Goal: Transaction & Acquisition: Register for event/course

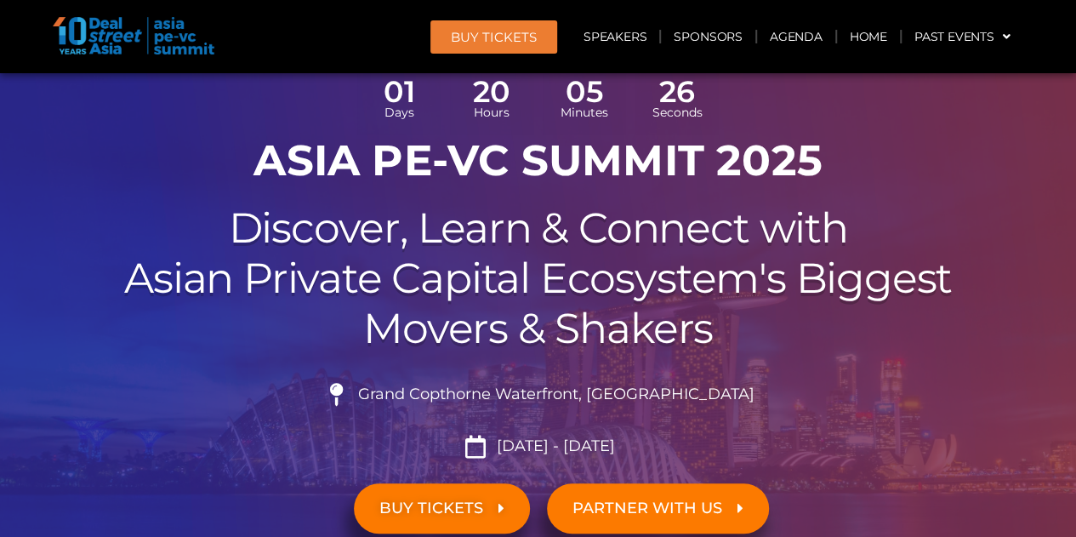
scroll to position [340, 0]
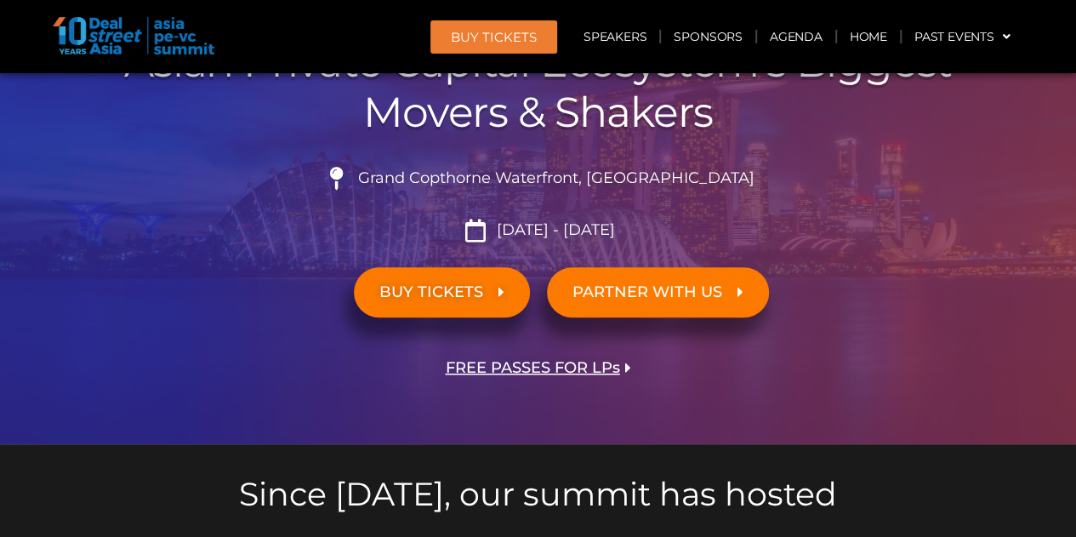
click at [519, 287] on link "BUY TICKETS" at bounding box center [442, 292] width 176 height 50
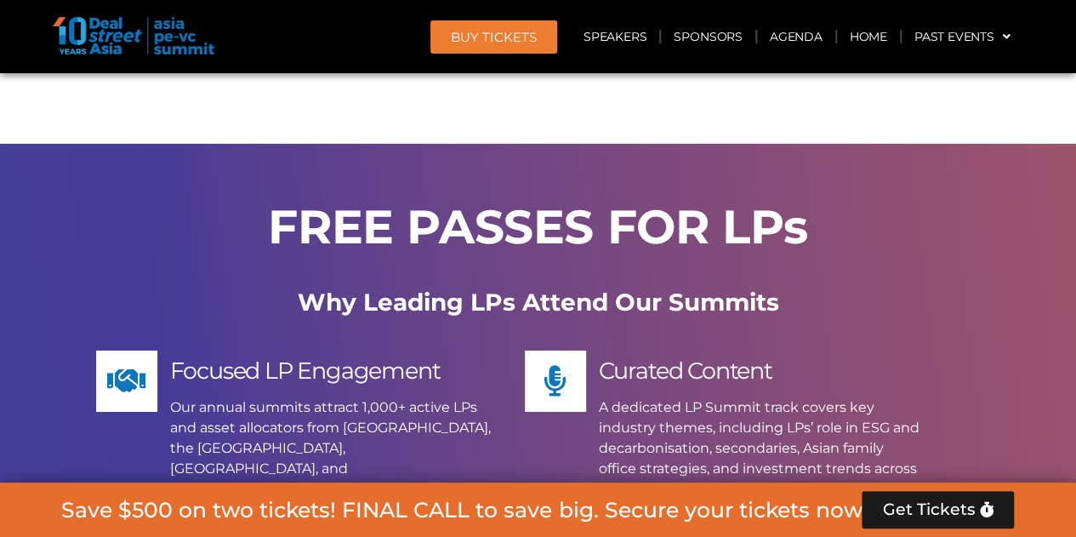
scroll to position [9929, 0]
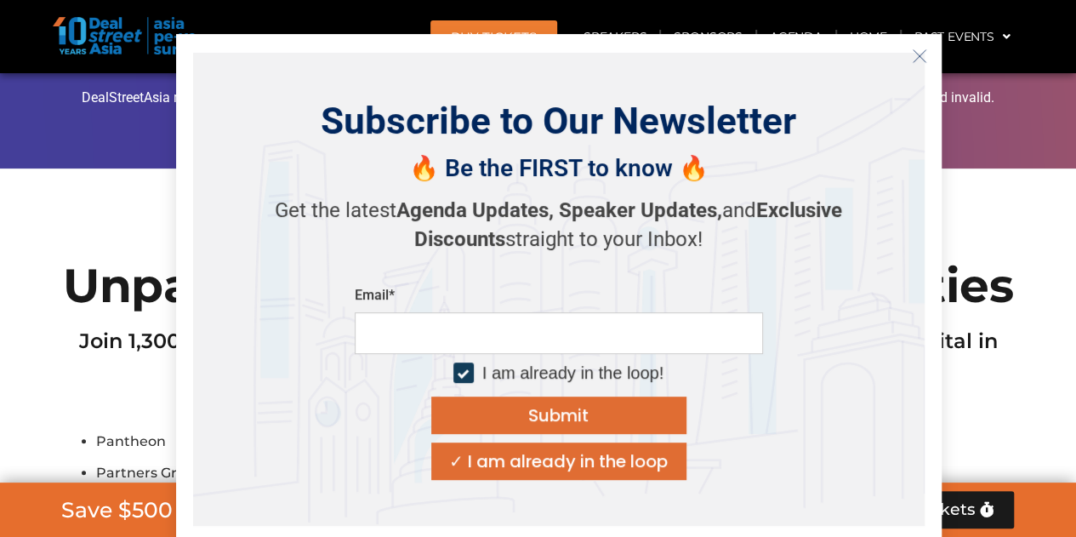
click at [927, 62] on button "Close" at bounding box center [919, 56] width 27 height 27
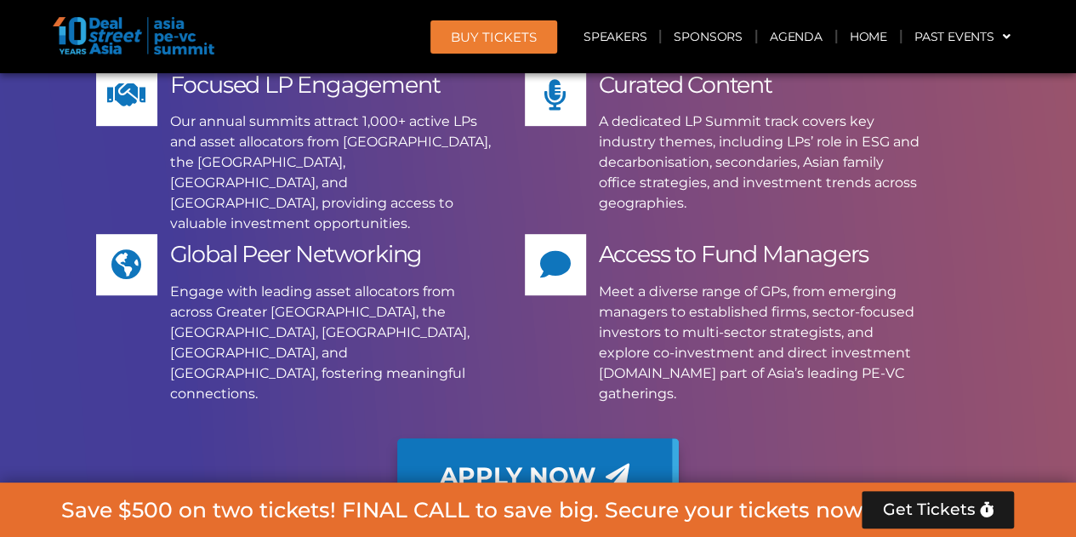
scroll to position [10041, 0]
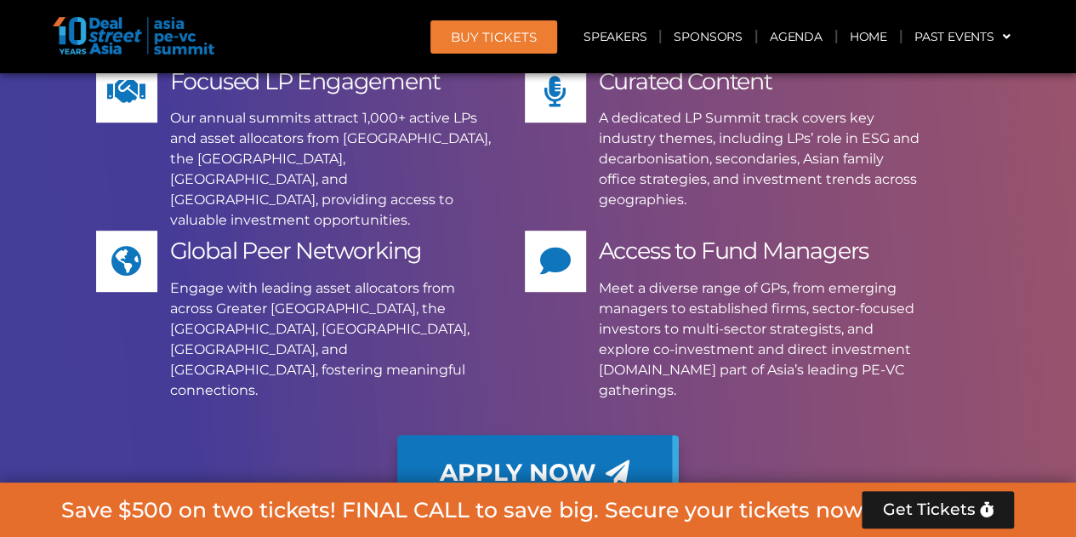
click at [599, 460] on span "Apply Now" at bounding box center [535, 472] width 190 height 24
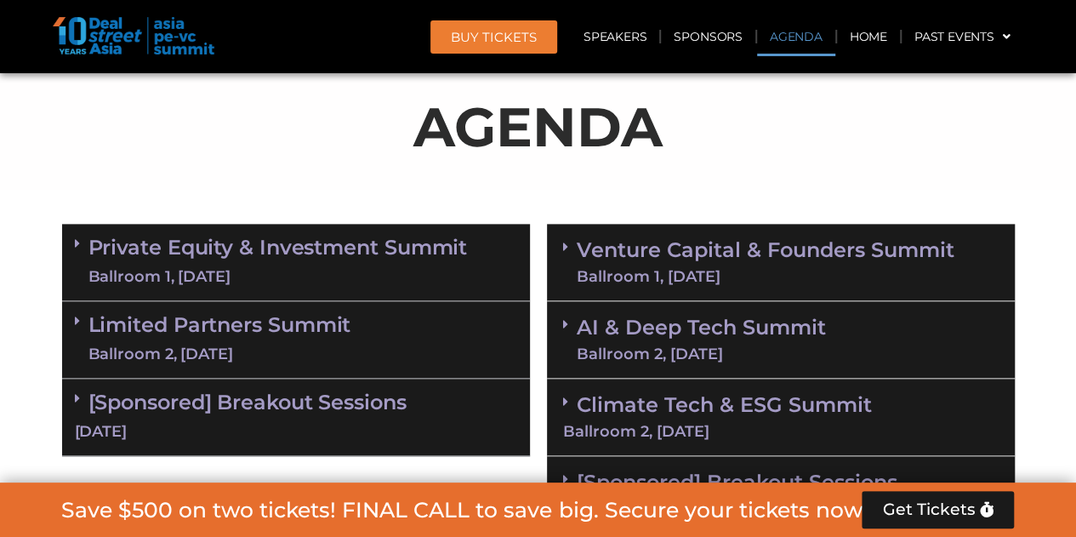
scroll to position [1105, 0]
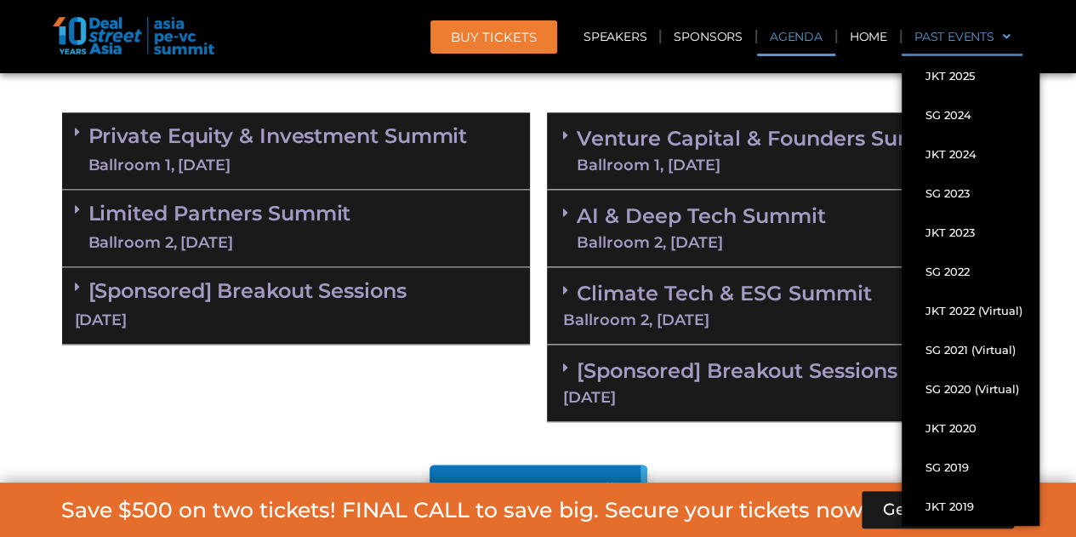
click at [925, 38] on link "Past Events" at bounding box center [962, 36] width 122 height 39
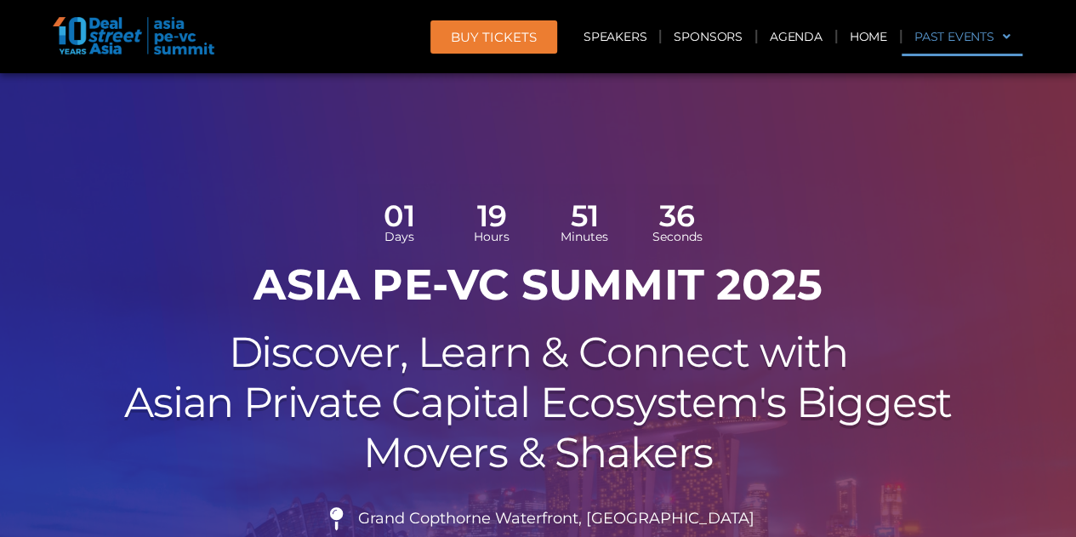
click at [925, 38] on link "Past Events" at bounding box center [962, 36] width 122 height 39
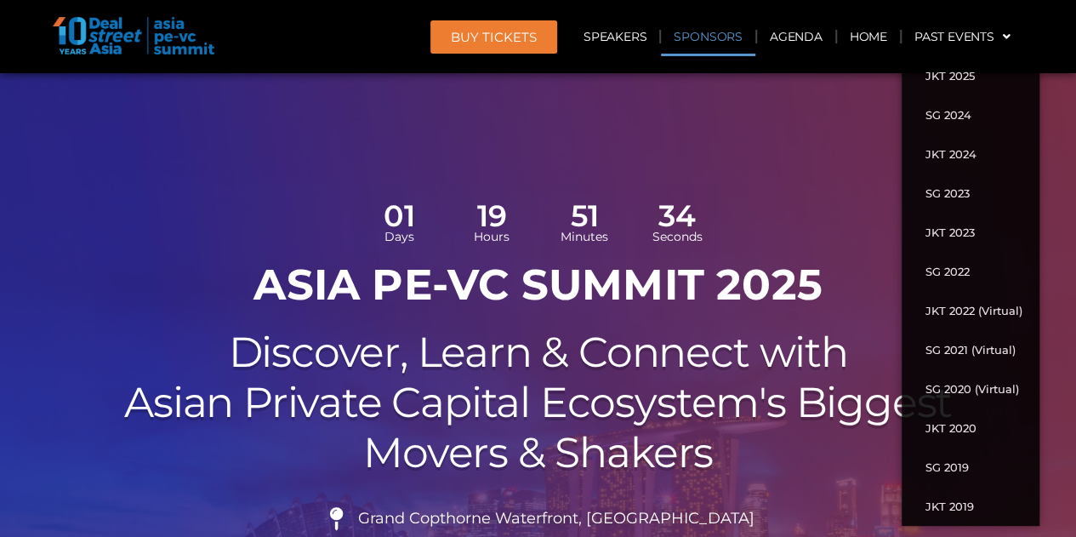
click at [702, 35] on link "Sponsors" at bounding box center [708, 36] width 94 height 39
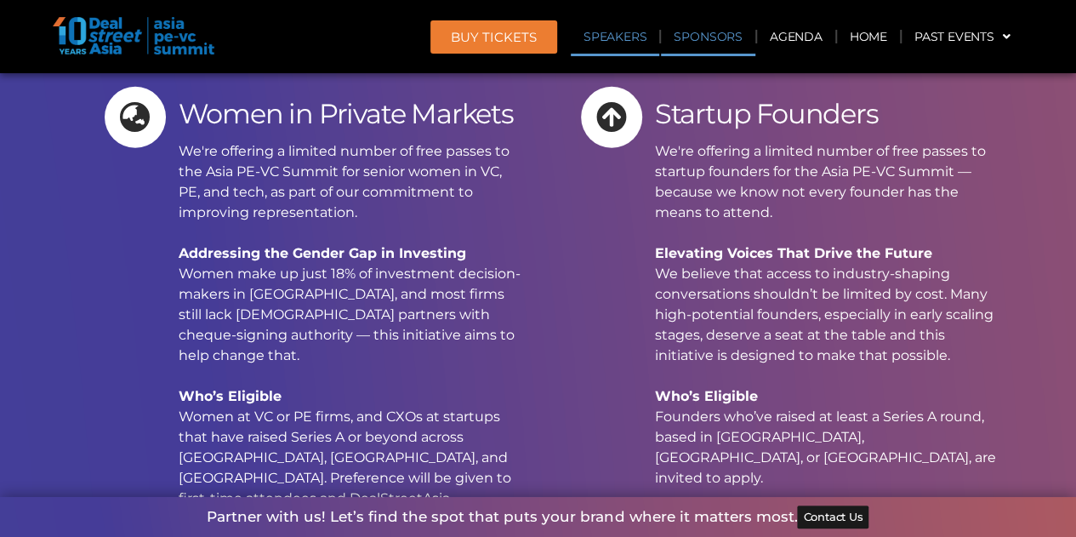
click at [624, 50] on link "Speakers" at bounding box center [615, 36] width 88 height 39
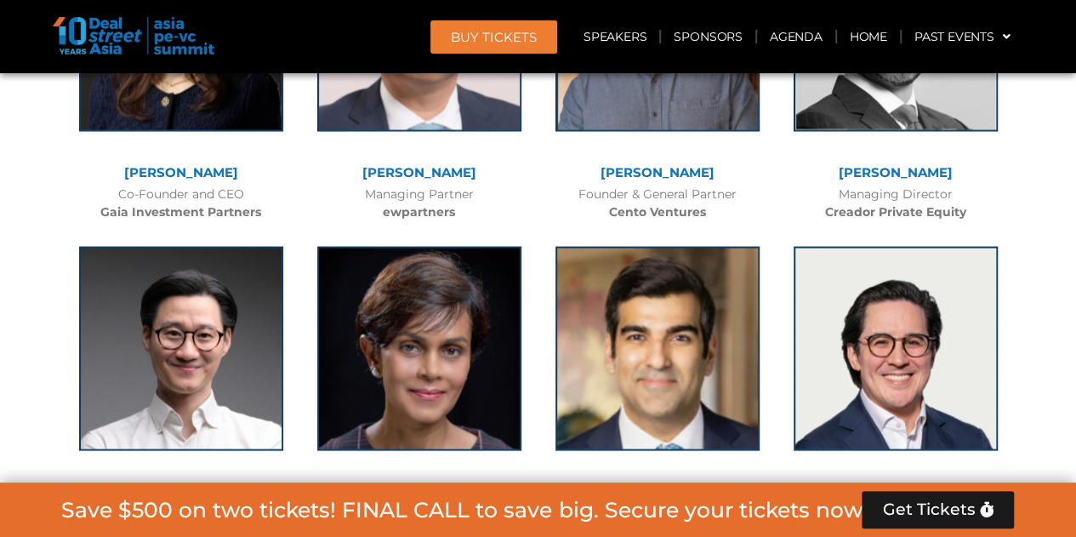
scroll to position [4905, 0]
